Goal: Transaction & Acquisition: Purchase product/service

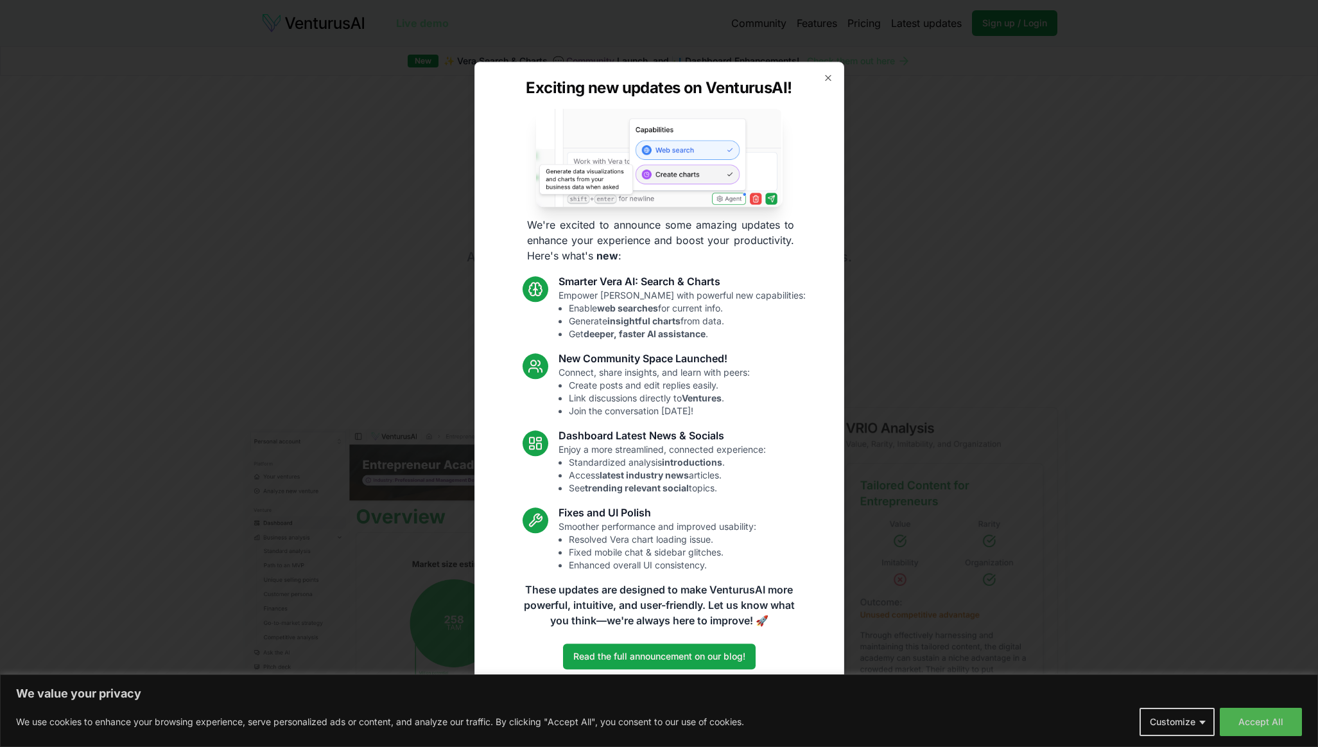
click at [822, 78] on div "Exciting new updates on VenturusAI! We're excited to announce some amazing upda…" at bounding box center [659, 373] width 370 height 623
click at [825, 78] on icon "button" at bounding box center [827, 77] width 5 height 5
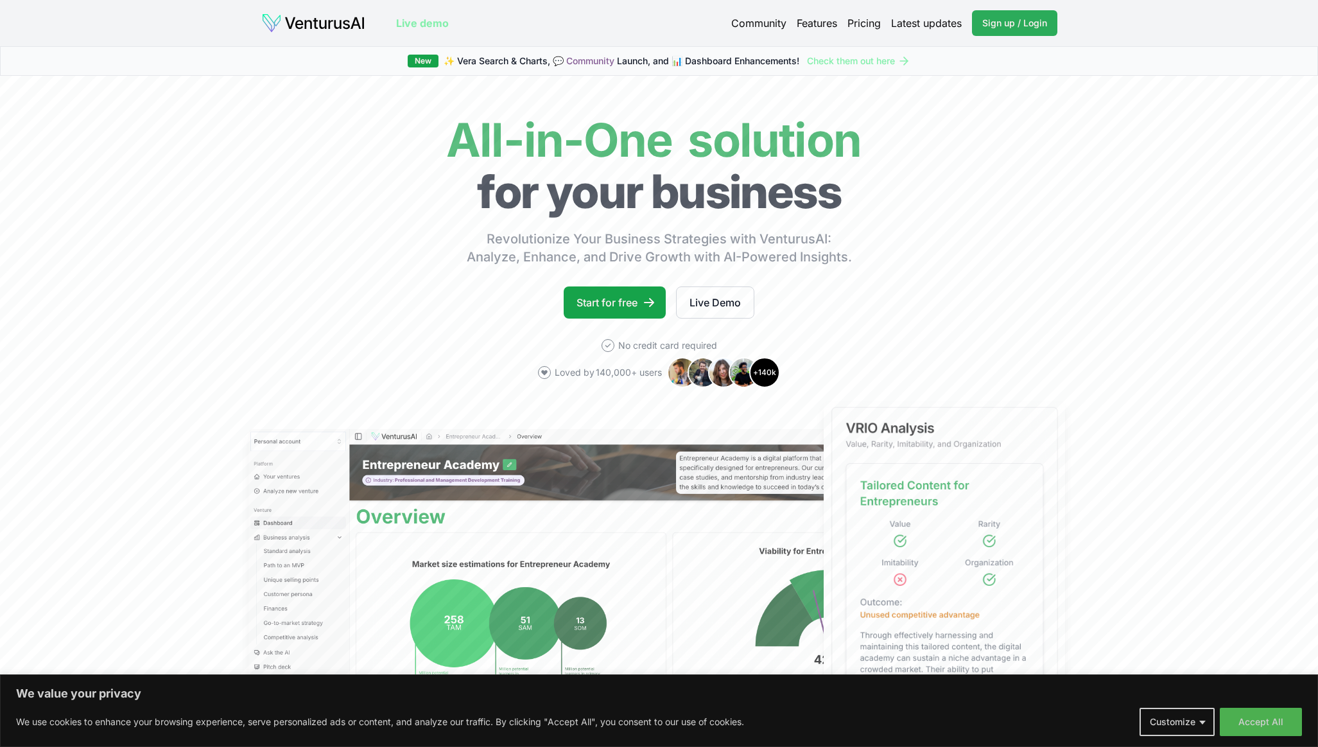
click at [982, 15] on link "Sign up / Login Login" at bounding box center [1014, 23] width 85 height 26
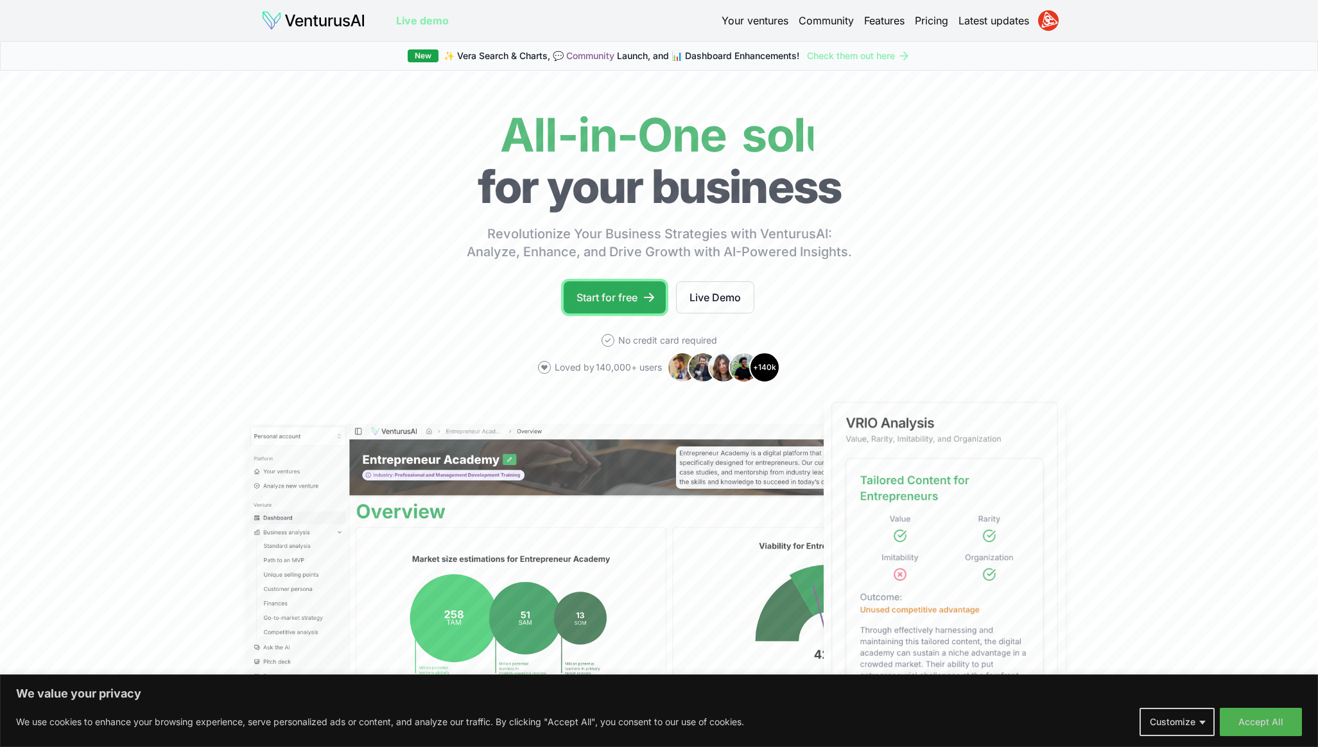
click at [641, 293] on link "Start for free" at bounding box center [615, 297] width 102 height 32
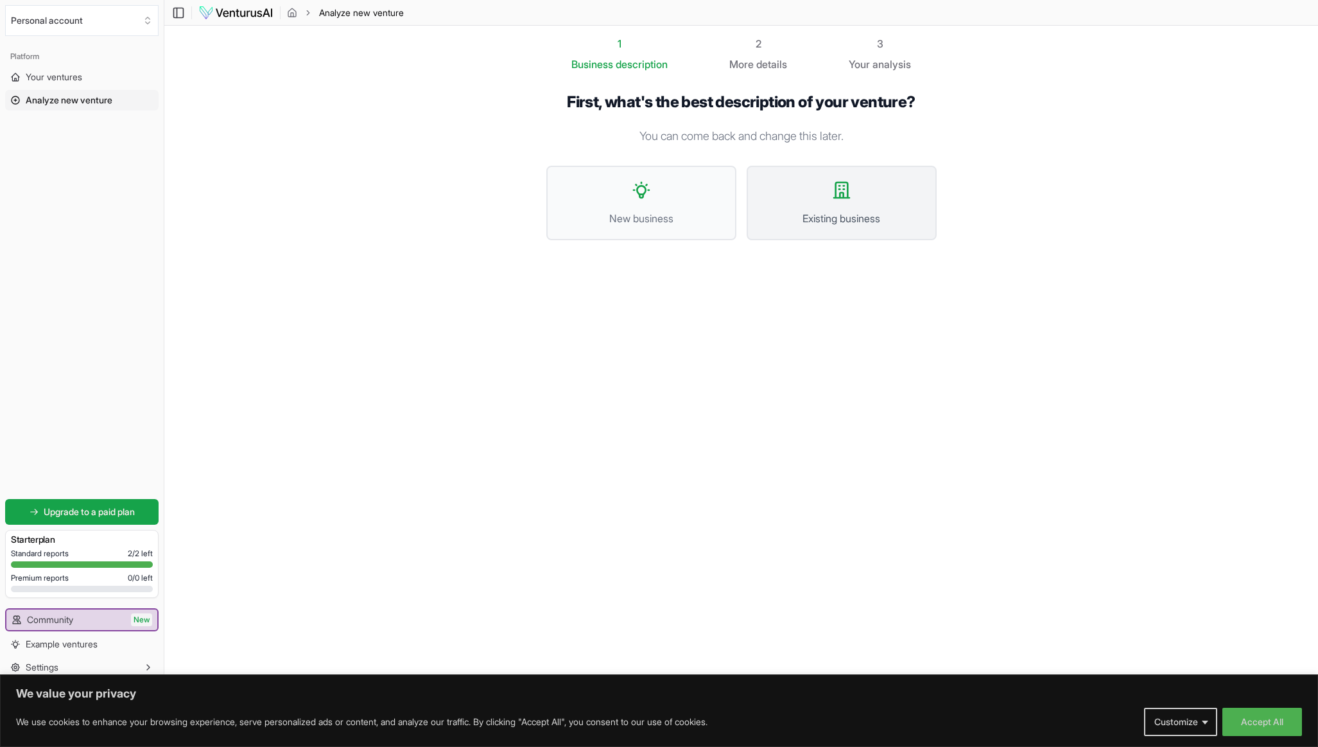
click at [828, 202] on button "Existing business" at bounding box center [842, 203] width 190 height 74
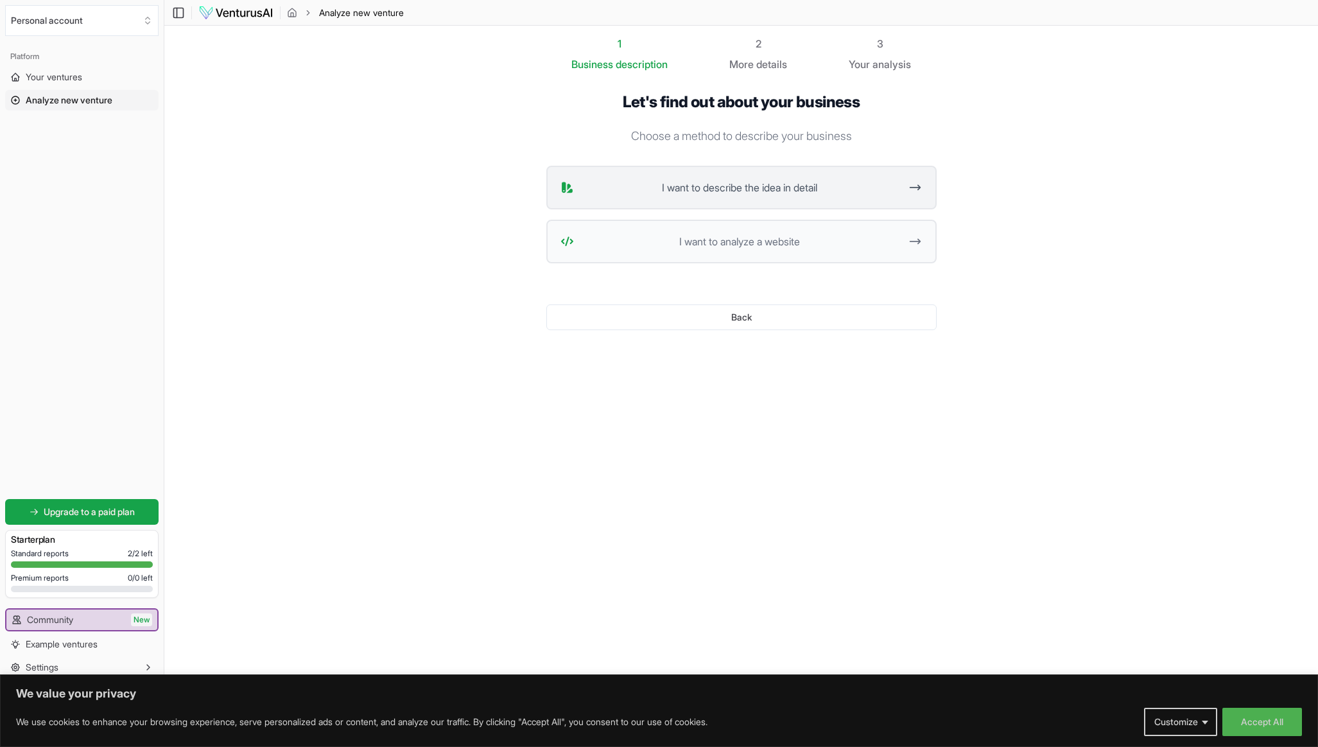
click at [816, 190] on span "I want to describe the idea in detail" at bounding box center [740, 187] width 322 height 15
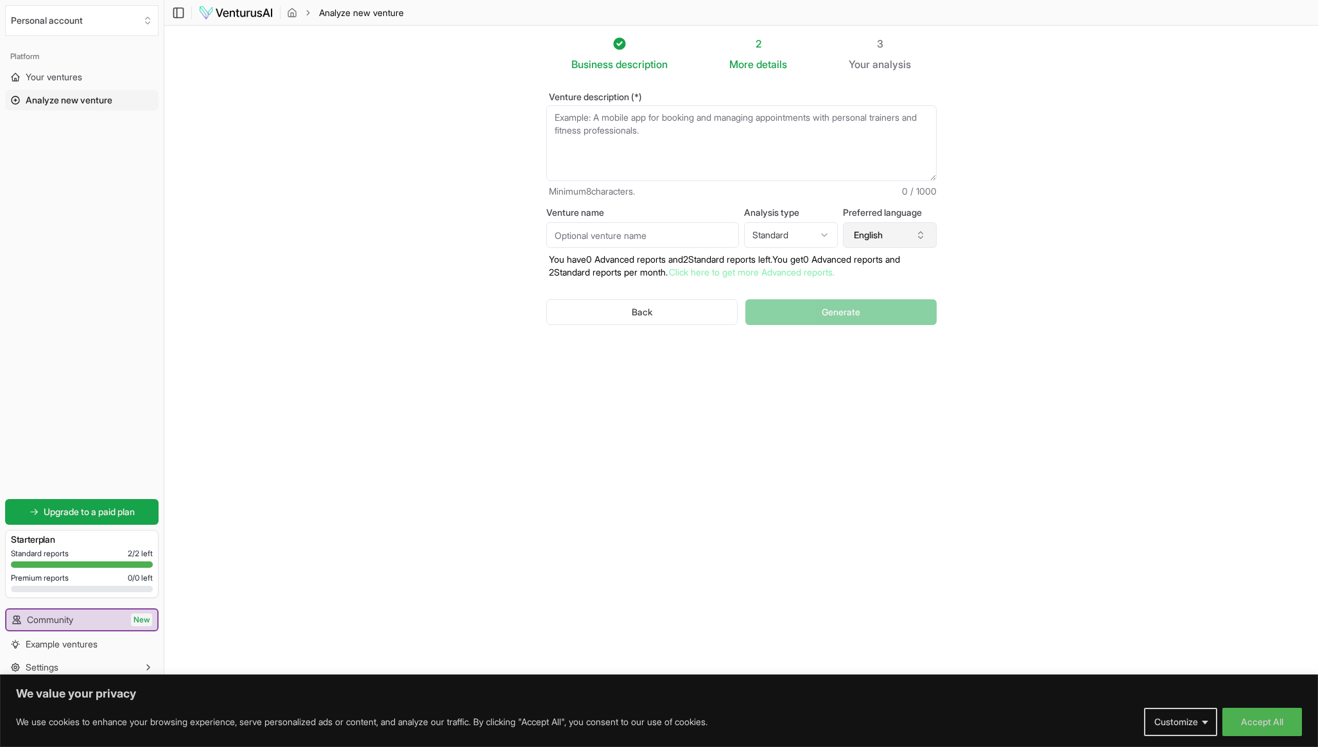
click at [852, 240] on button "English" at bounding box center [890, 235] width 94 height 26
type input "ital"
click at [861, 317] on div "Italian" at bounding box center [908, 313] width 166 height 21
click at [641, 139] on textarea "Venture description (*)" at bounding box center [741, 143] width 390 height 76
type textarea "v"
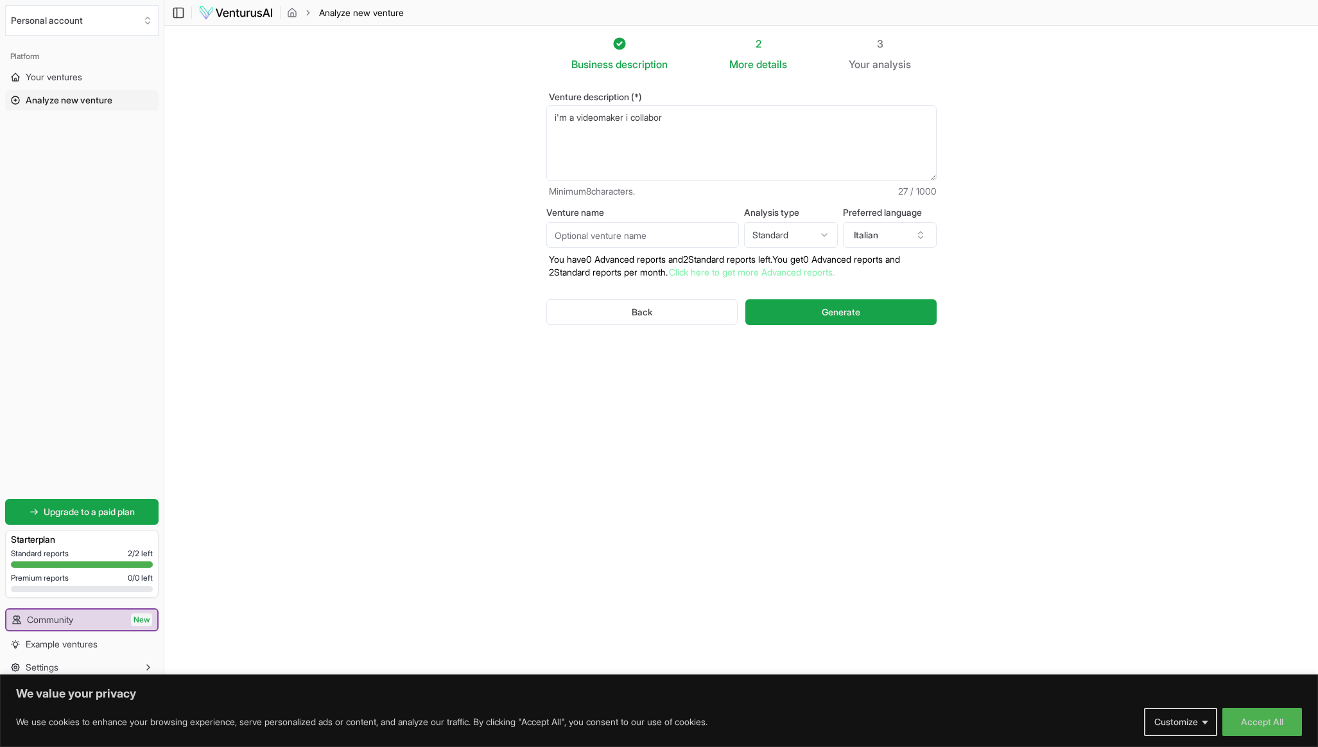
drag, startPoint x: 710, startPoint y: 108, endPoint x: 468, endPoint y: 134, distance: 243.4
click at [468, 134] on section "Business description 2 More details 3 Your analysis Venture description (*) i'm…" at bounding box center [740, 354] width 1153 height 657
paste textarea "I am a videomaker who collaborates with various communication agencies and dire…"
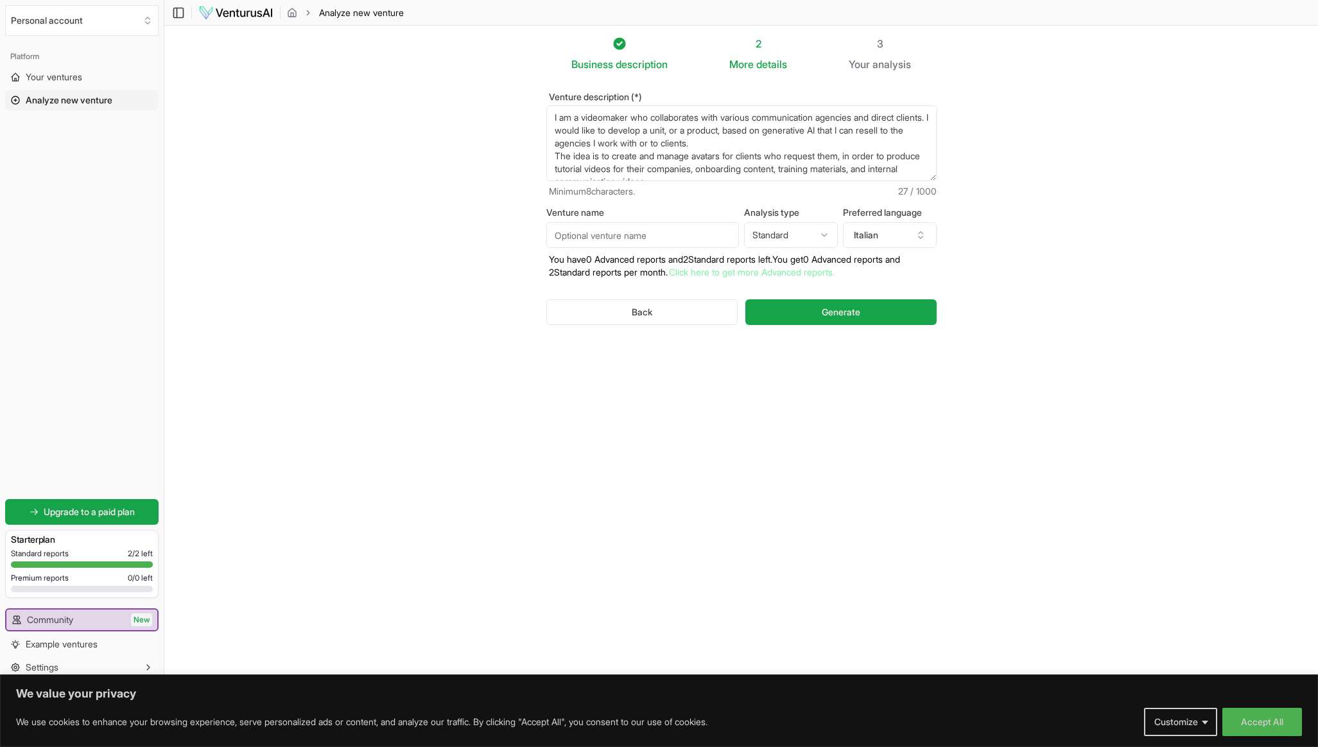
scroll to position [58, 0]
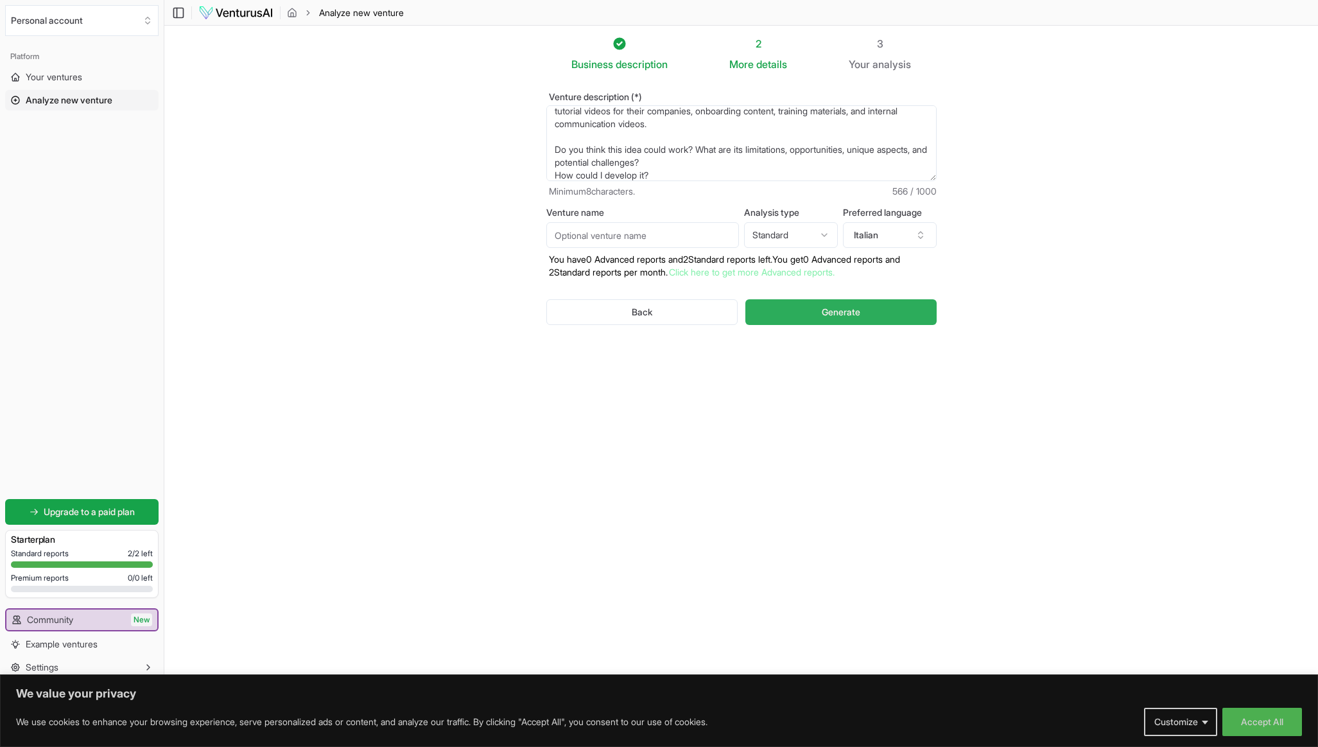
type textarea "I am a videomaker who collaborates with various communication agencies and dire…"
click at [829, 309] on span "Generate" at bounding box center [841, 312] width 39 height 13
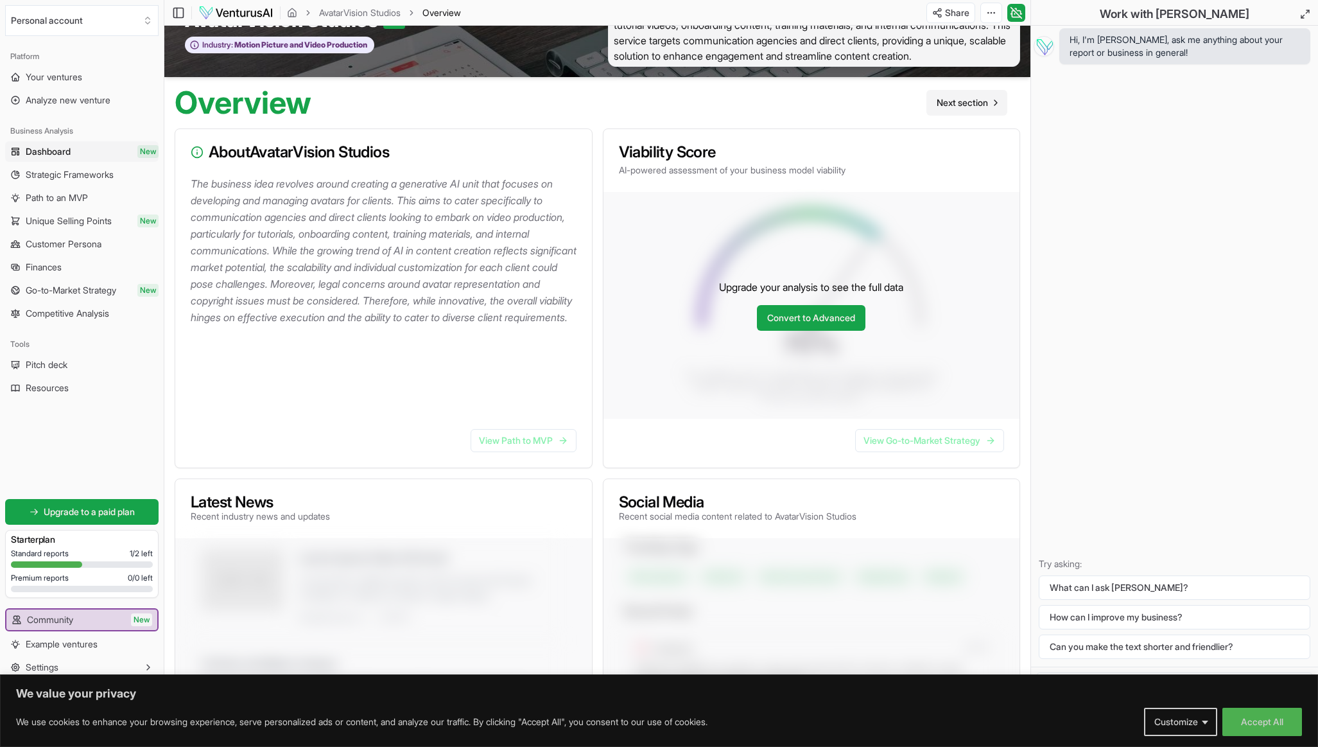
scroll to position [39, 0]
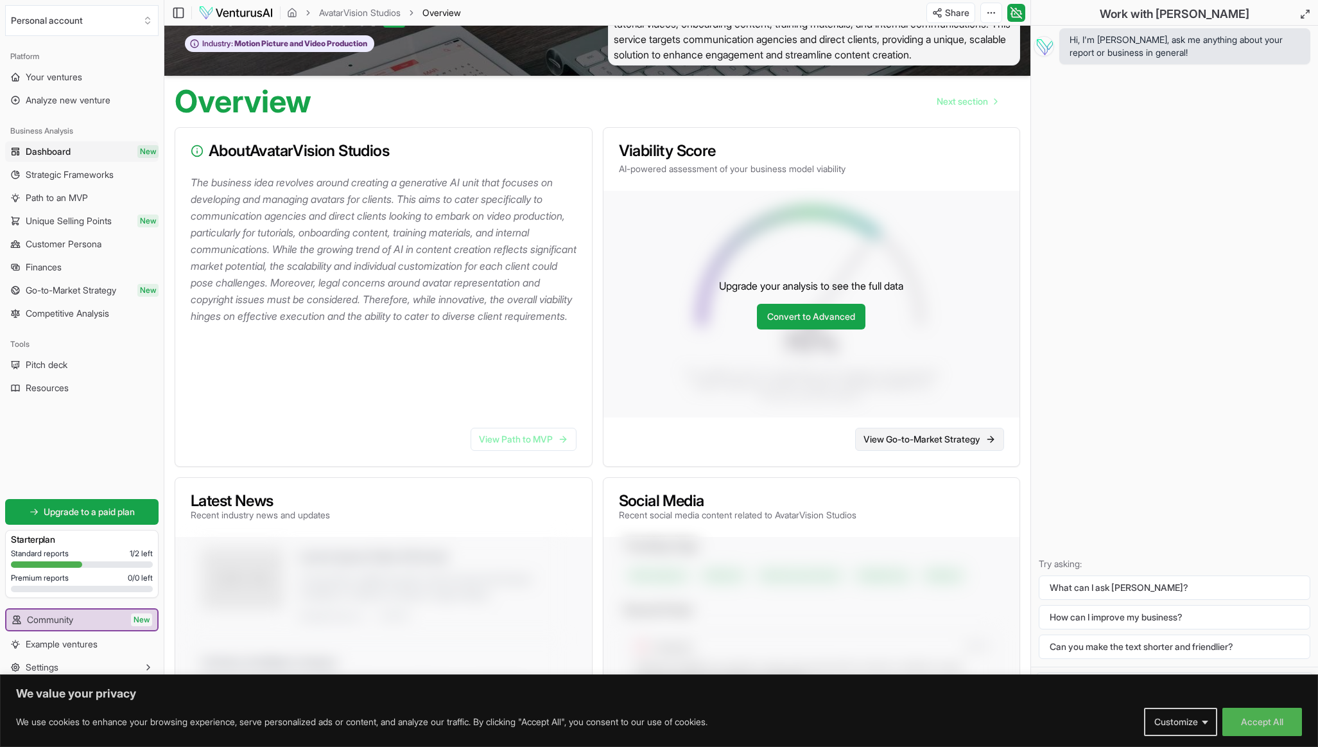
click at [937, 451] on link "View Go-to-Market Strategy" at bounding box center [929, 438] width 149 height 23
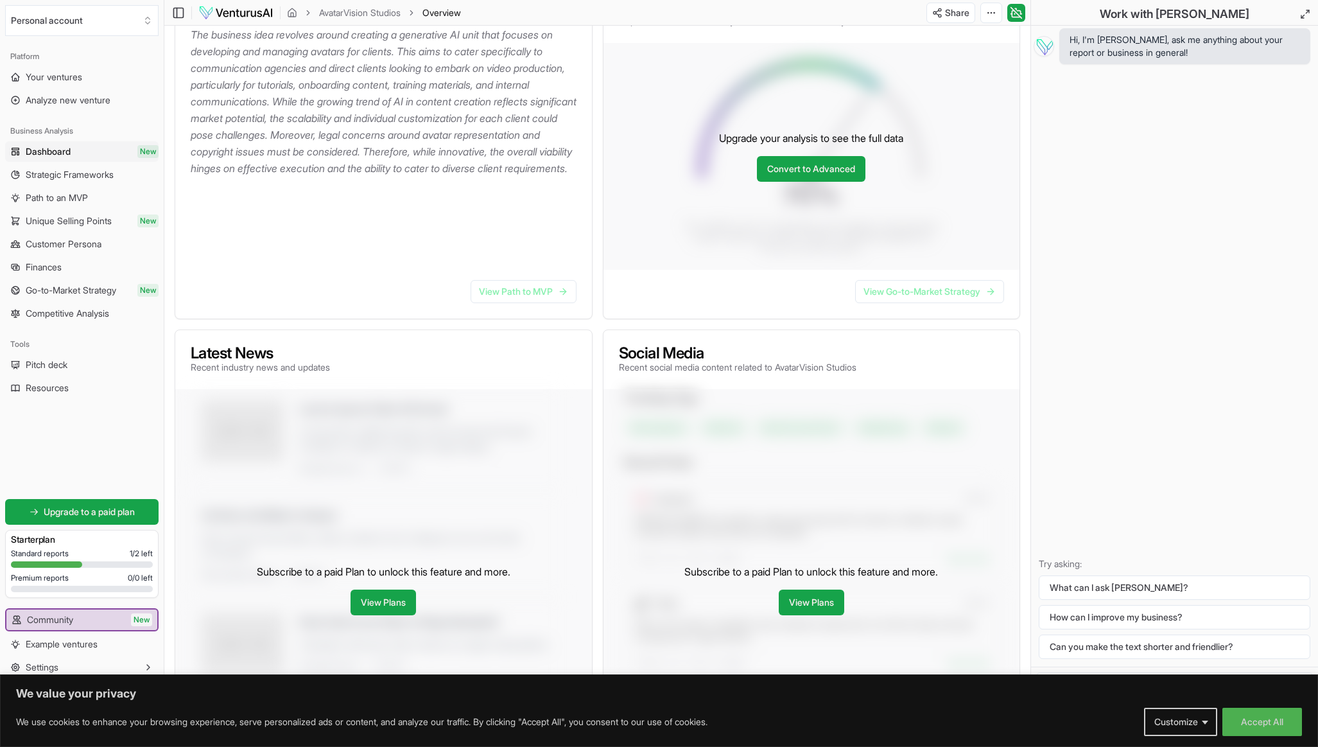
scroll to position [187, 0]
click at [840, 180] on link "Convert to Advanced" at bounding box center [811, 168] width 108 height 26
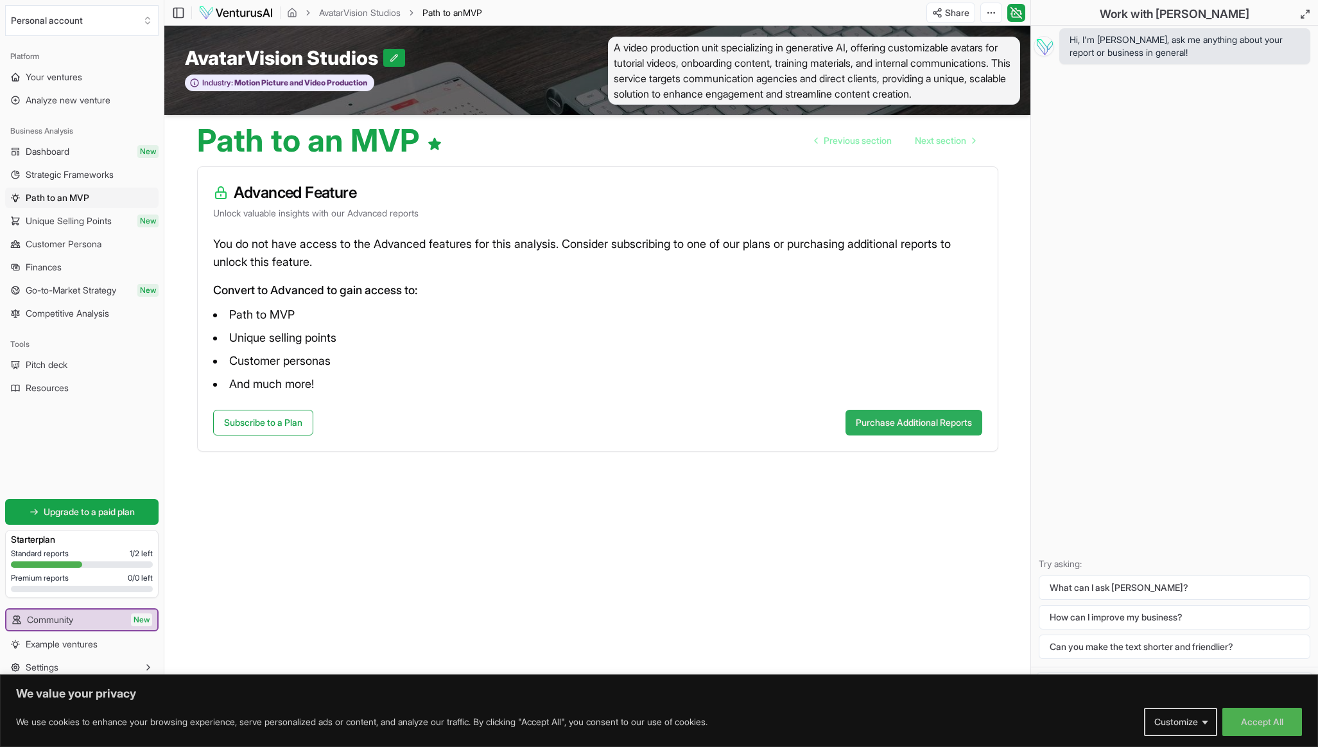
click at [919, 435] on button "Purchase Additional Reports" at bounding box center [913, 423] width 137 height 26
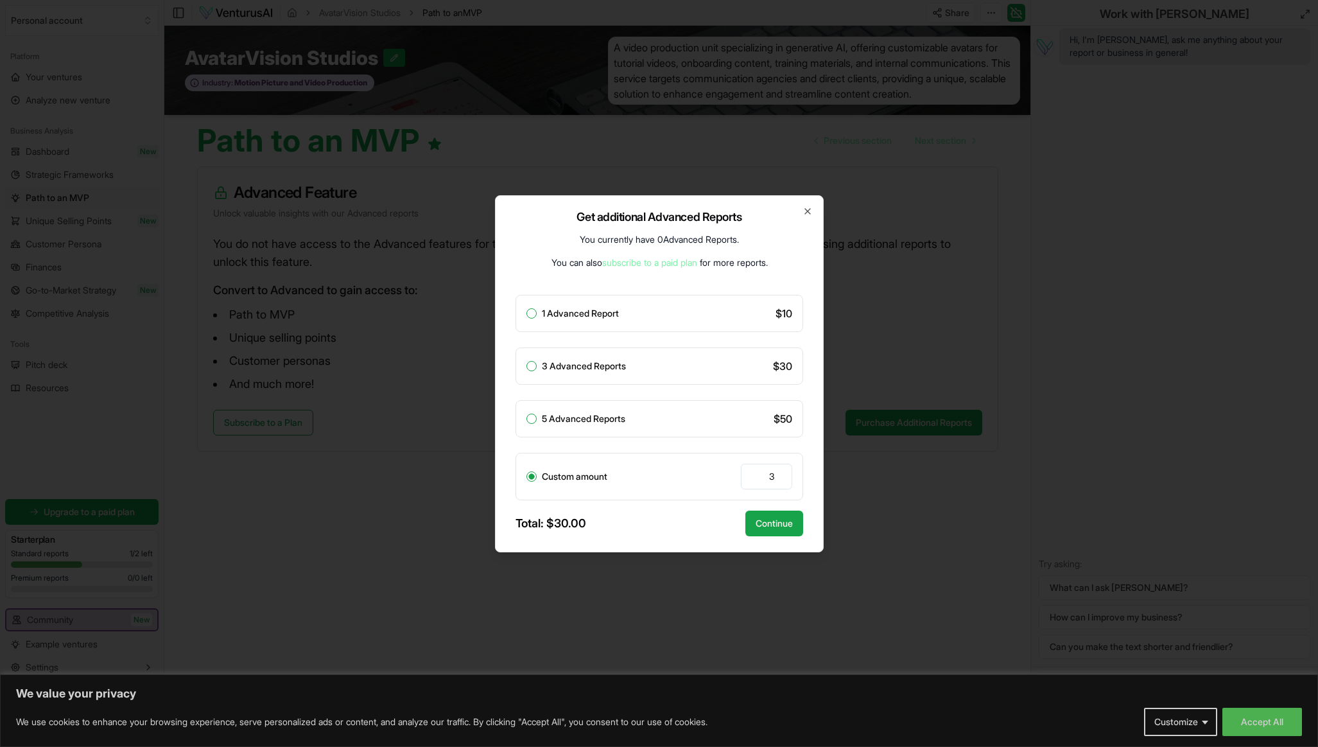
click at [812, 216] on div "Get additional Advanced Reports You currently have 0 Advanced Reports . You can…" at bounding box center [659, 373] width 329 height 357
click at [807, 211] on icon "button" at bounding box center [807, 211] width 5 height 5
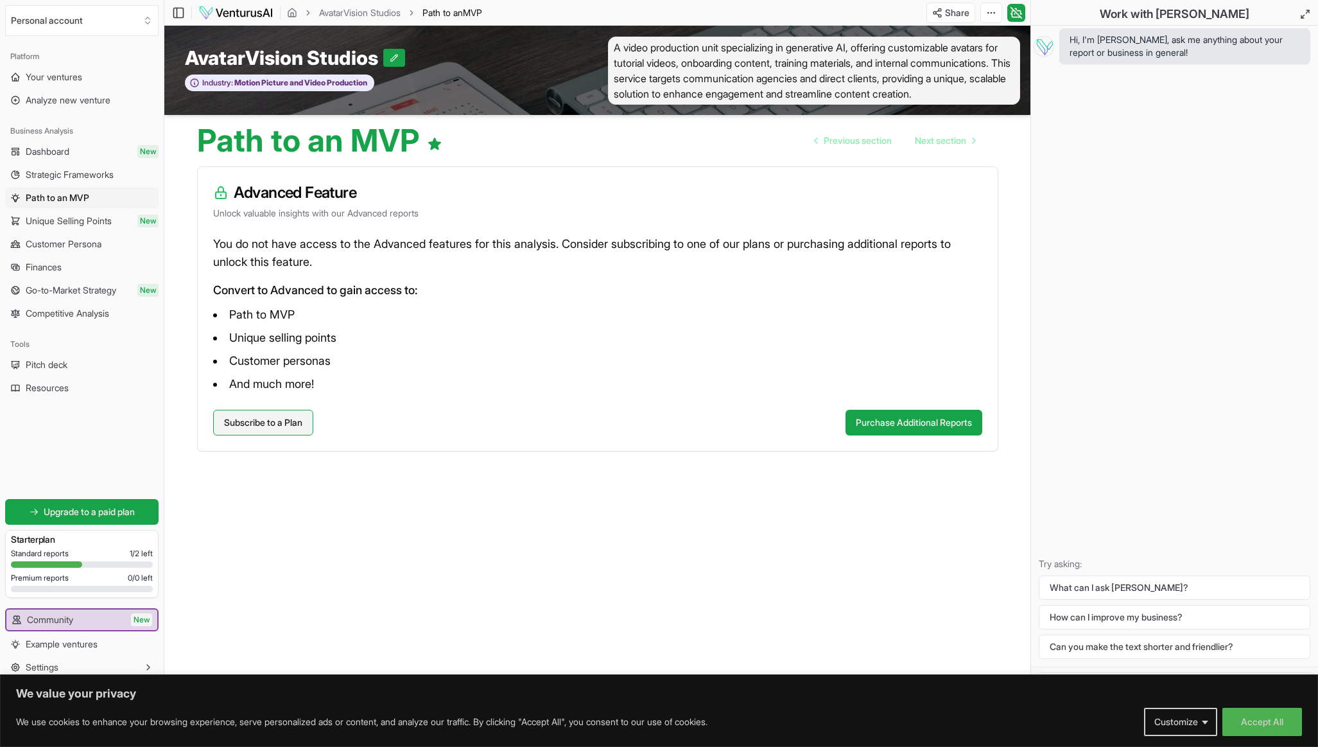
click at [239, 428] on link "Subscribe to a Plan" at bounding box center [263, 423] width 100 height 26
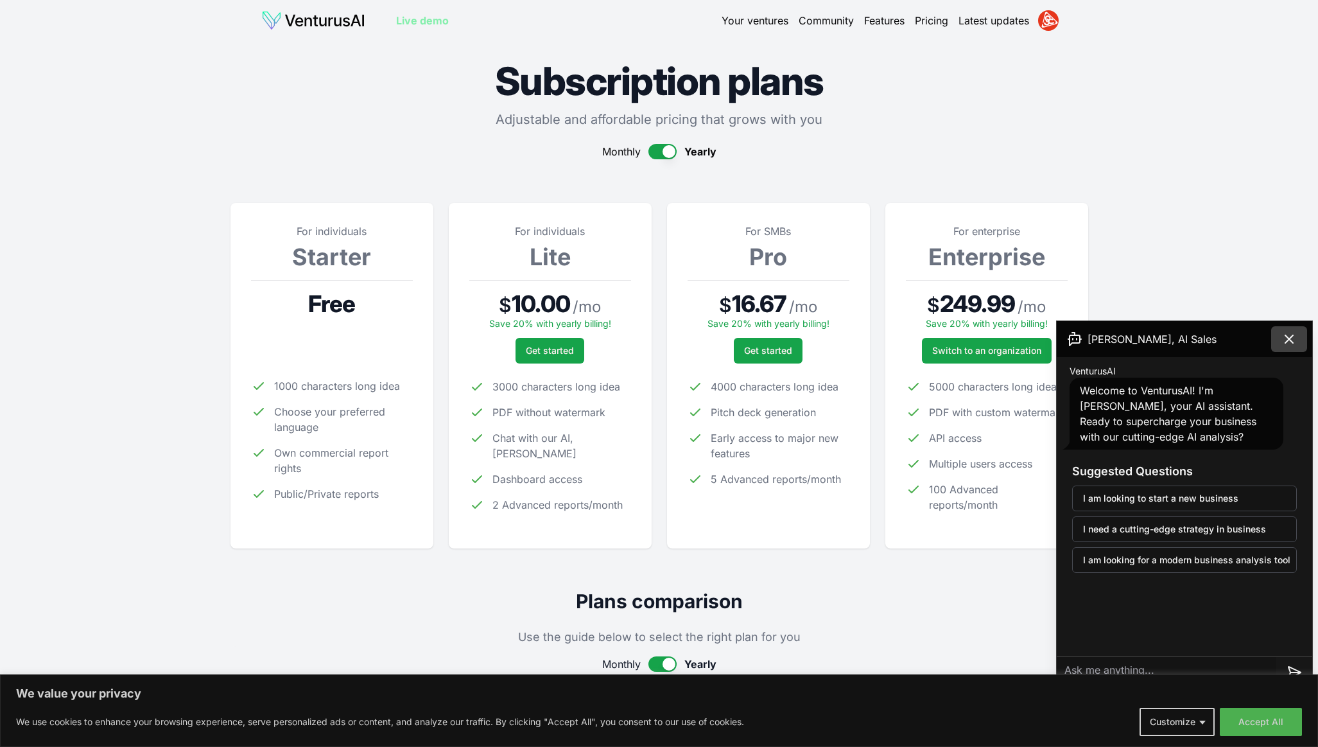
click at [1283, 340] on icon at bounding box center [1288, 338] width 15 height 15
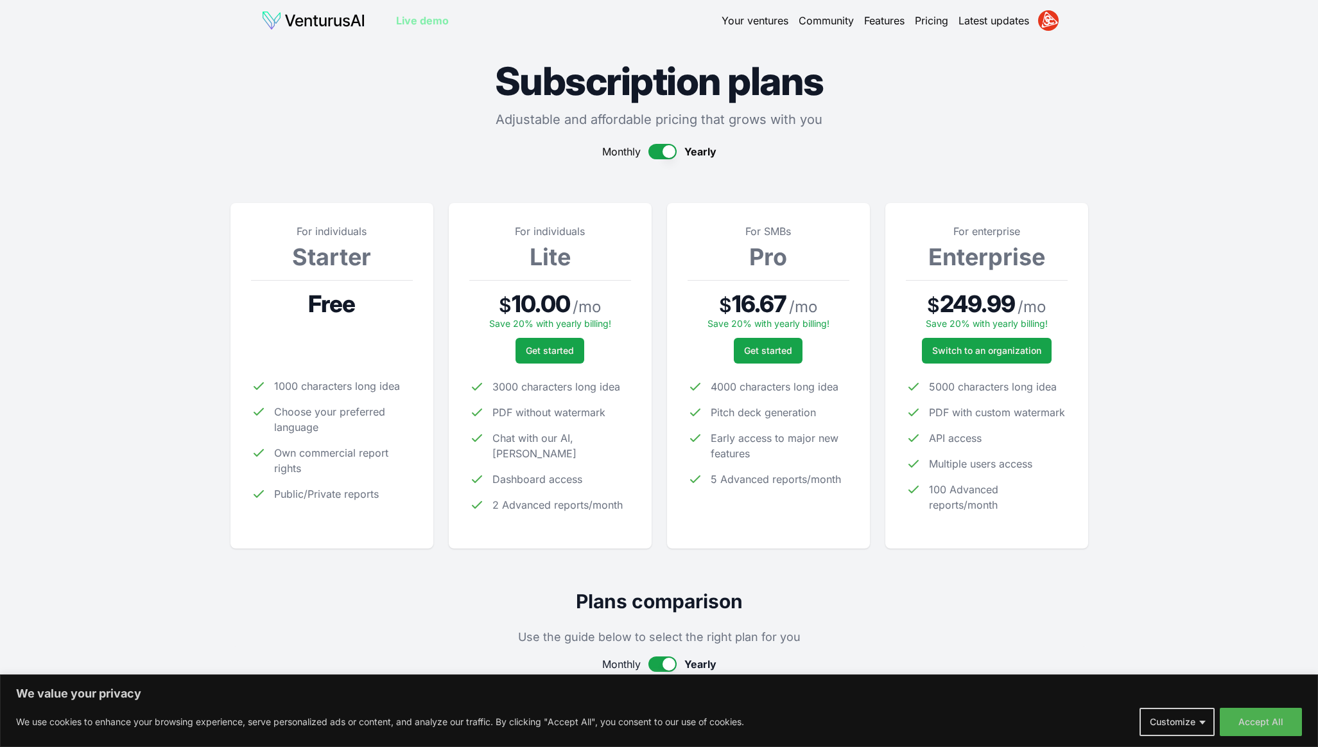
click at [764, 17] on link "Your ventures" at bounding box center [754, 20] width 67 height 15
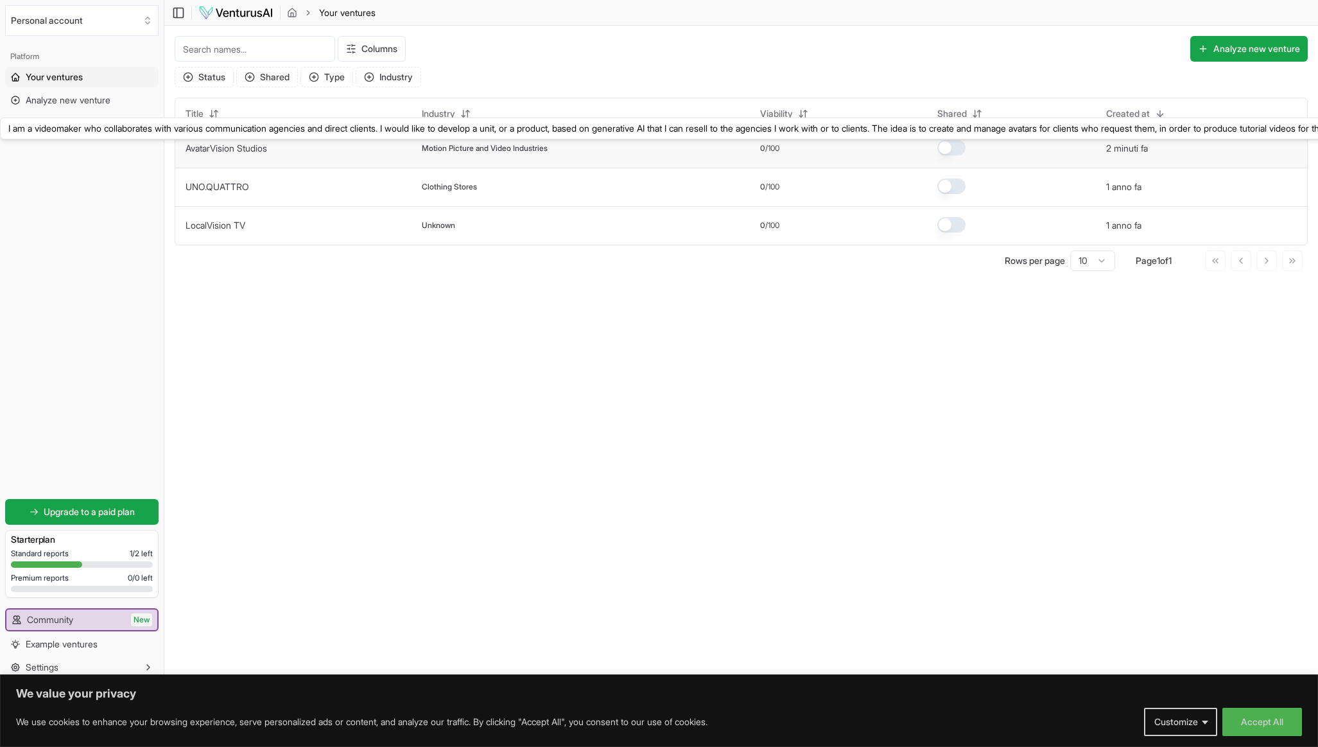
click at [260, 150] on link "AvatarVision Studios" at bounding box center [227, 147] width 82 height 11
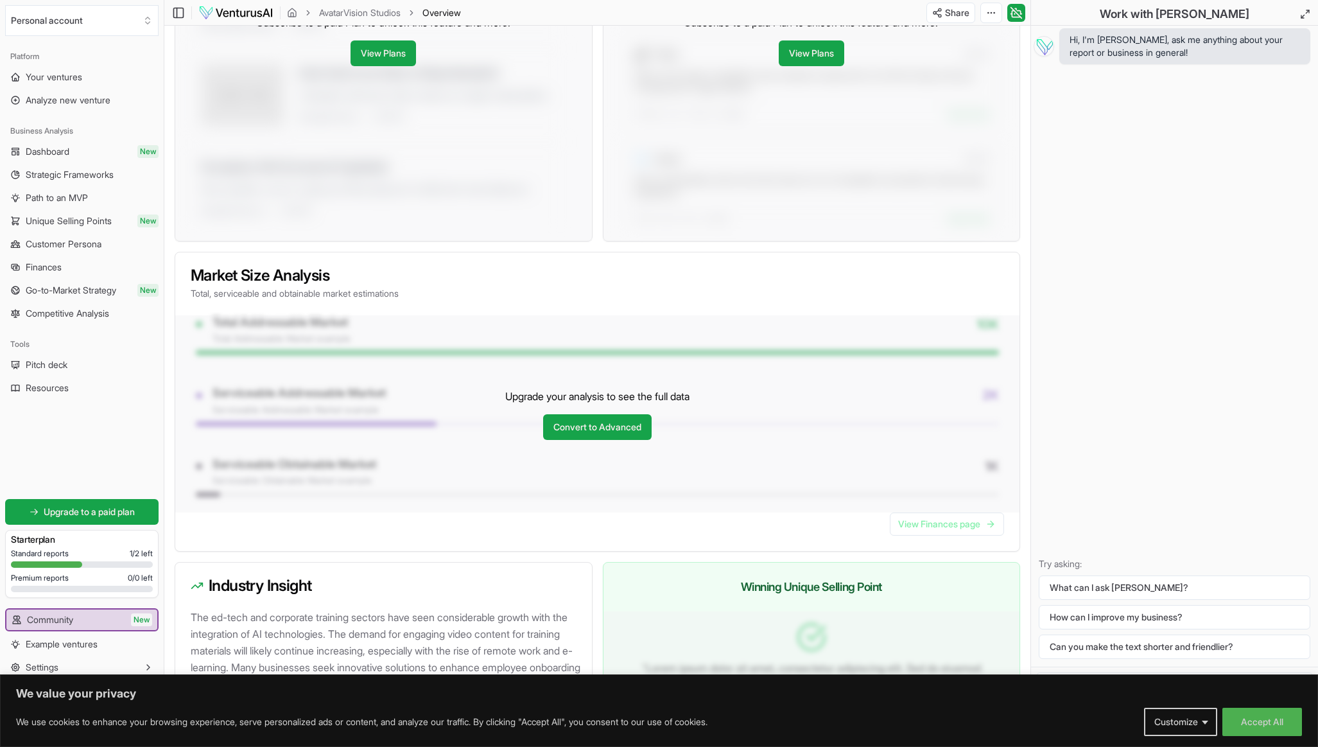
scroll to position [739, 0]
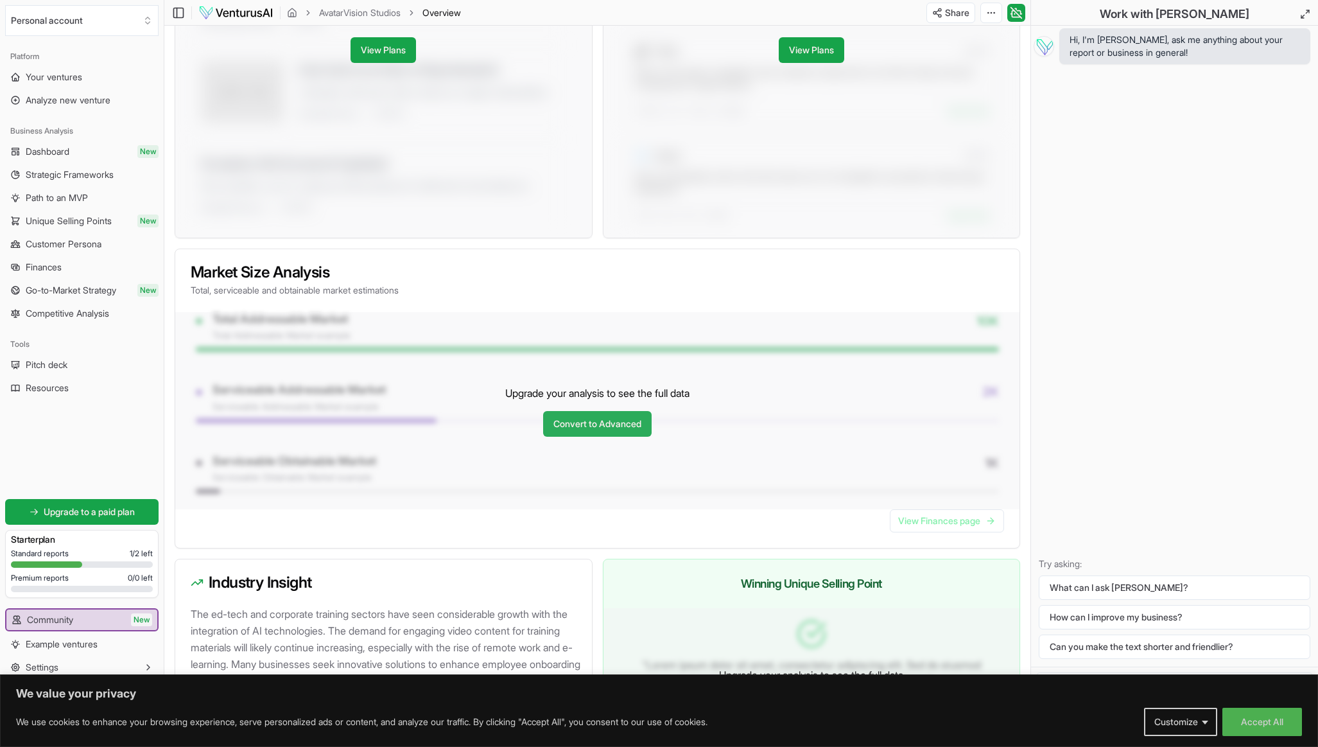
click at [581, 436] on link "Convert to Advanced" at bounding box center [597, 424] width 108 height 26
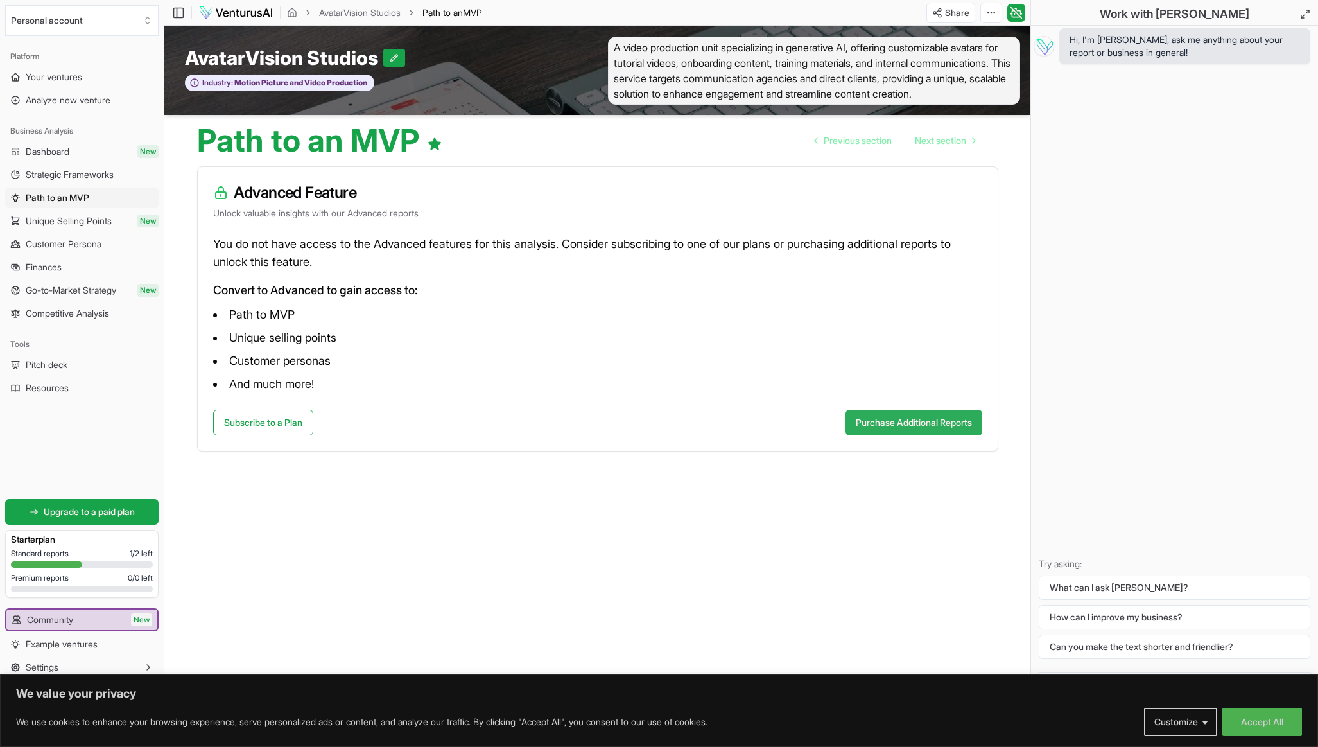
click at [913, 435] on button "Purchase Additional Reports" at bounding box center [913, 423] width 137 height 26
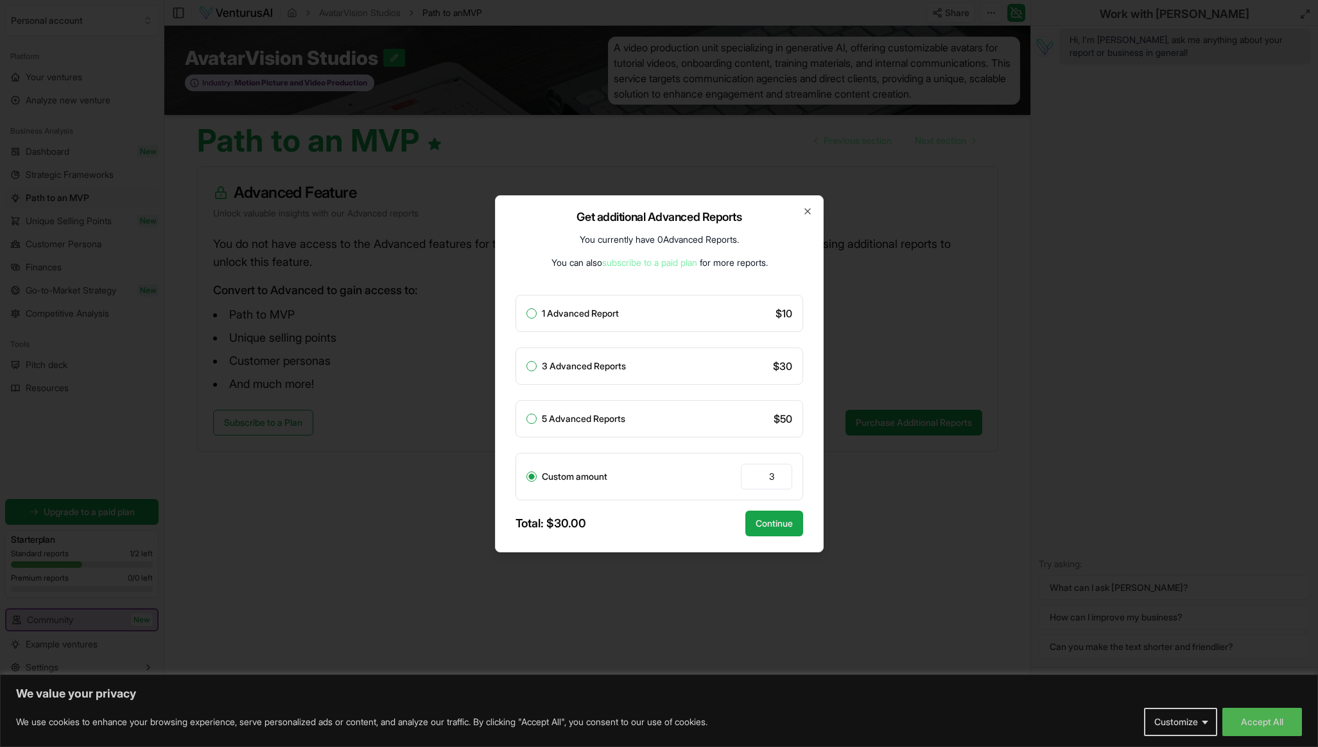
click at [773, 315] on div "1 Advanced Report $ 10" at bounding box center [659, 313] width 288 height 37
click at [532, 307] on div "1 Advanced Report $ 10" at bounding box center [659, 313] width 288 height 37
click at [532, 311] on button "1 Advanced Report" at bounding box center [531, 313] width 10 height 10
radio input "true"
click at [770, 521] on button "Continue" at bounding box center [774, 523] width 58 height 26
